Goal: Communication & Community: Answer question/provide support

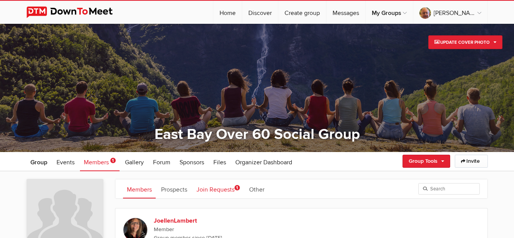
click at [225, 187] on link "Join Requests 1" at bounding box center [218, 189] width 51 height 19
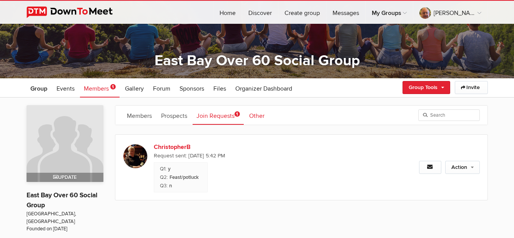
scroll to position [77, 0]
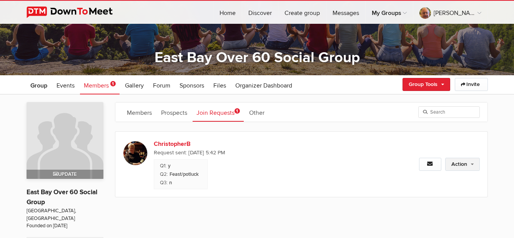
click at [460, 166] on link "Action" at bounding box center [462, 164] width 35 height 13
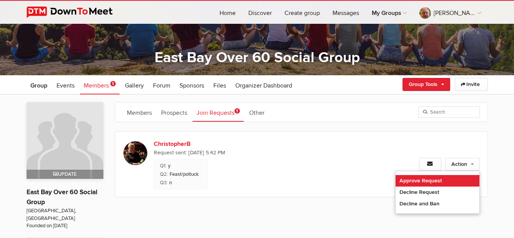
click at [438, 179] on link "Approve Request" at bounding box center [438, 181] width 84 height 12
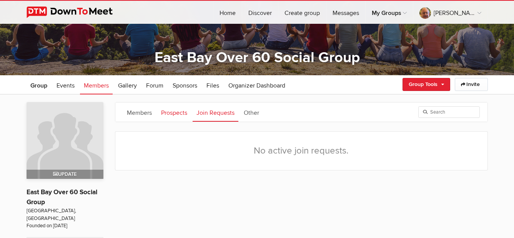
click at [175, 114] on link "Prospects" at bounding box center [174, 112] width 34 height 19
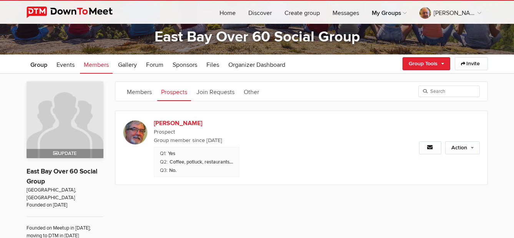
scroll to position [115, 0]
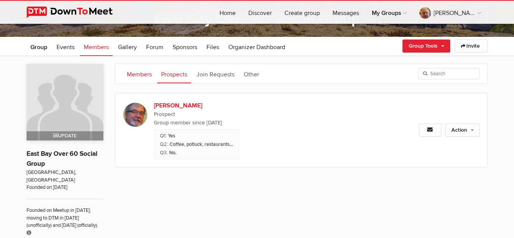
click at [146, 75] on link "Members" at bounding box center [139, 73] width 33 height 19
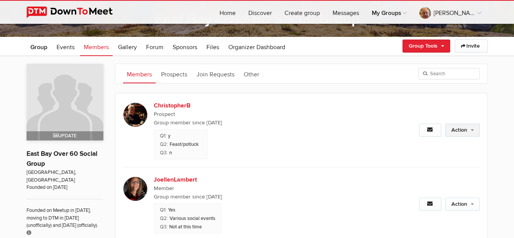
click at [468, 128] on link "Action" at bounding box center [462, 130] width 35 height 13
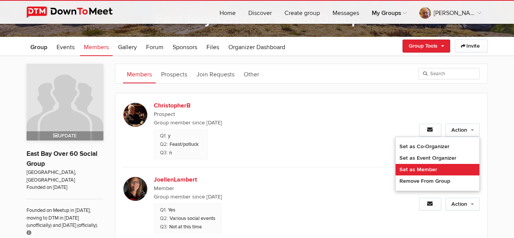
click at [441, 170] on link "Set as Member" at bounding box center [438, 170] width 84 height 12
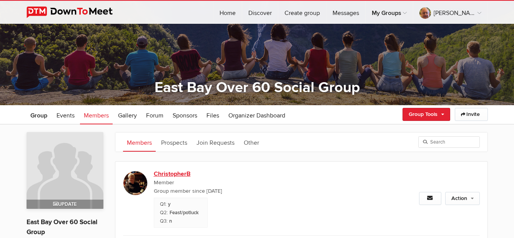
scroll to position [38, 0]
